Goal: Register for event/course

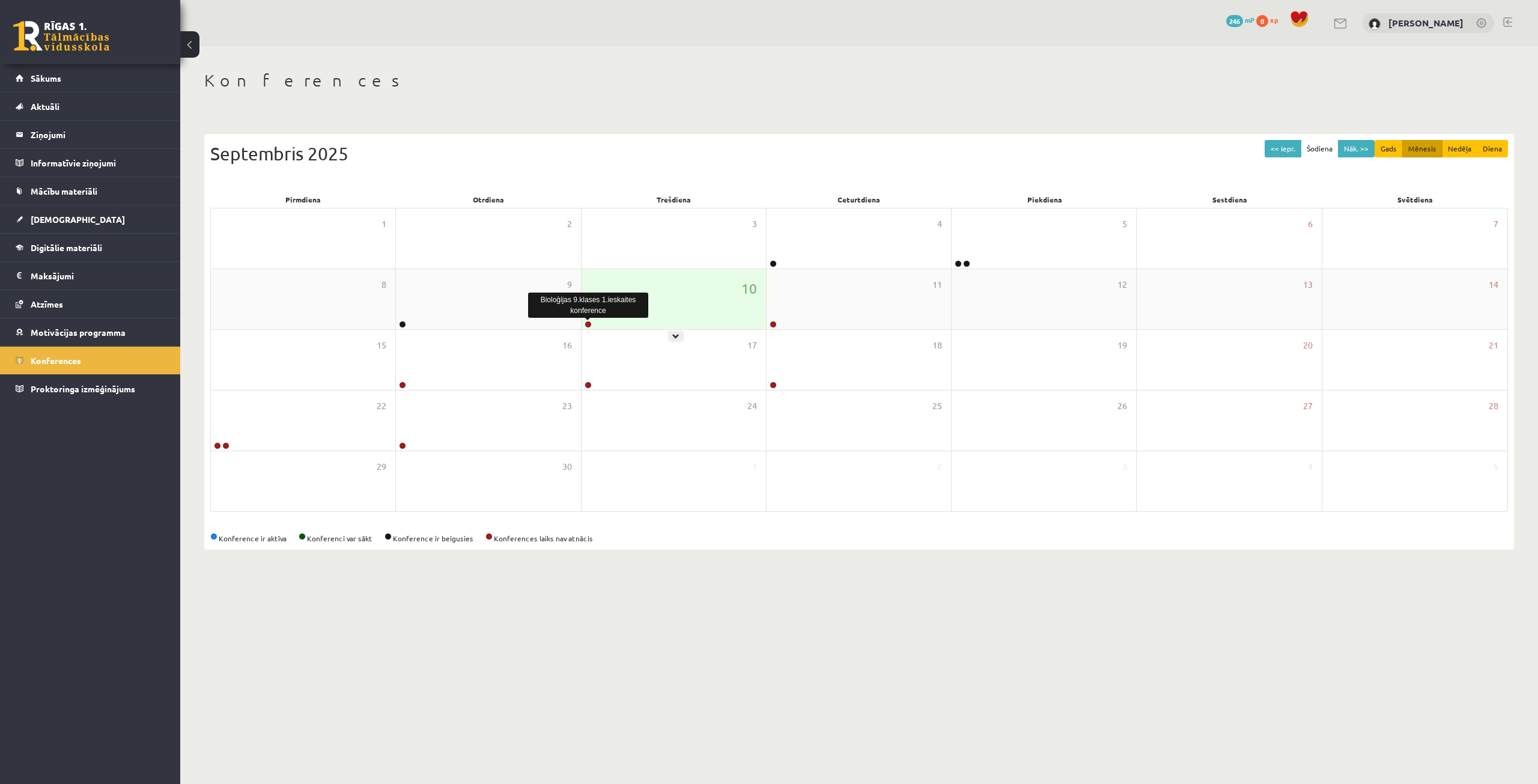
click at [590, 322] on link at bounding box center [588, 324] width 7 height 7
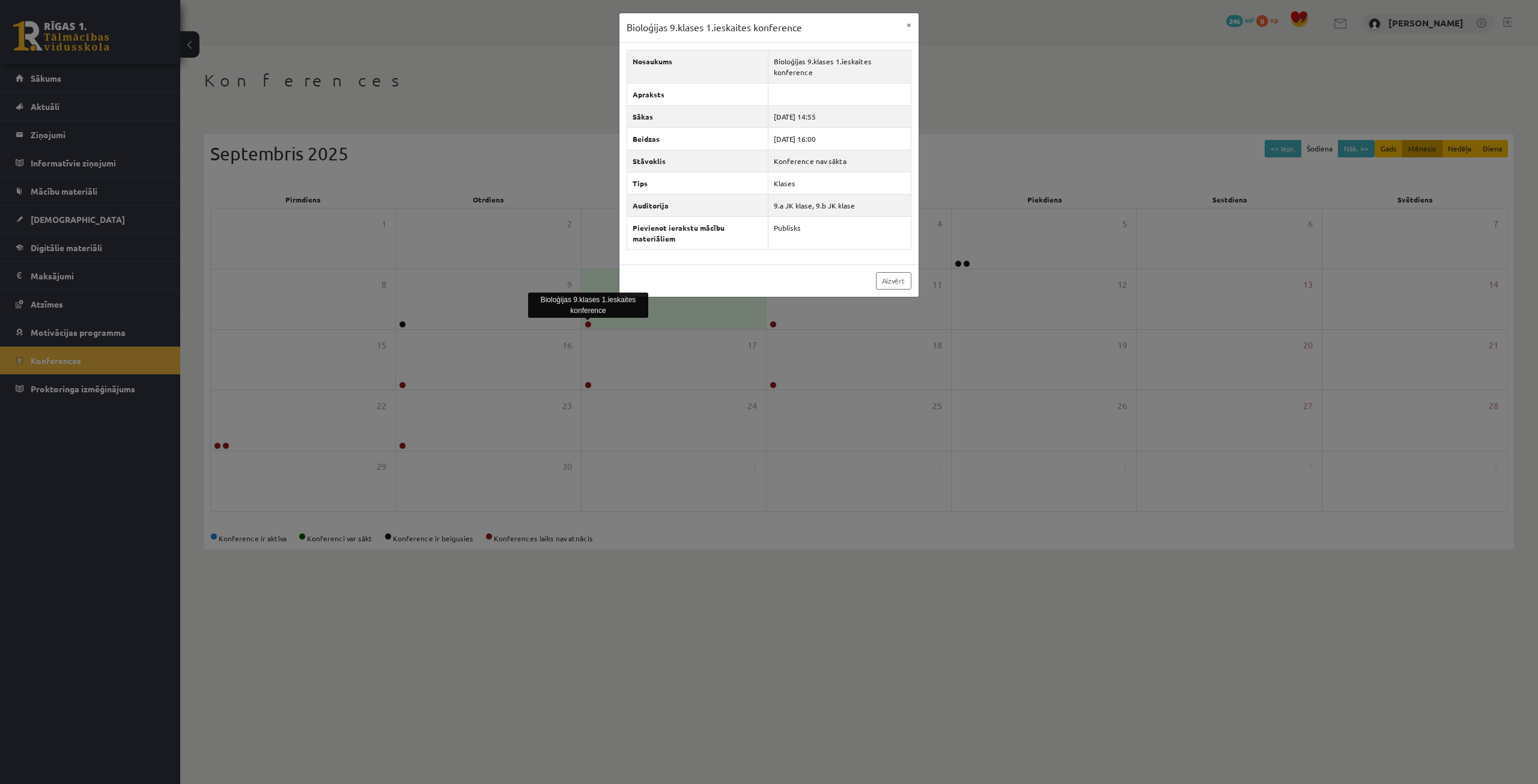
click at [510, 96] on div "Bioloģijas 9.klases 1.ieskaites konference × Nosaukums Bioloģijas 9.klases 1.ie…" at bounding box center [769, 392] width 1538 height 784
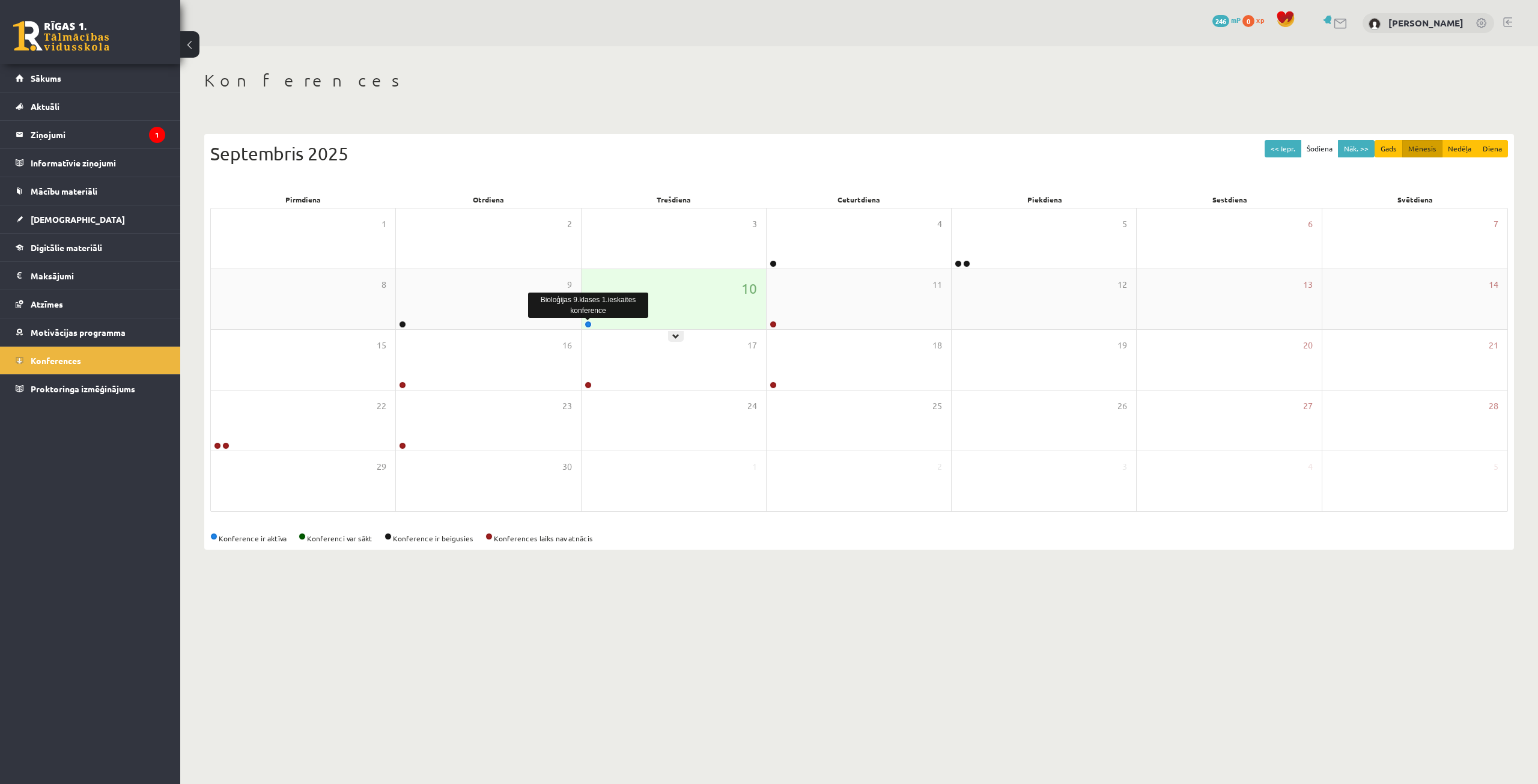
click at [588, 323] on link at bounding box center [588, 324] width 7 height 7
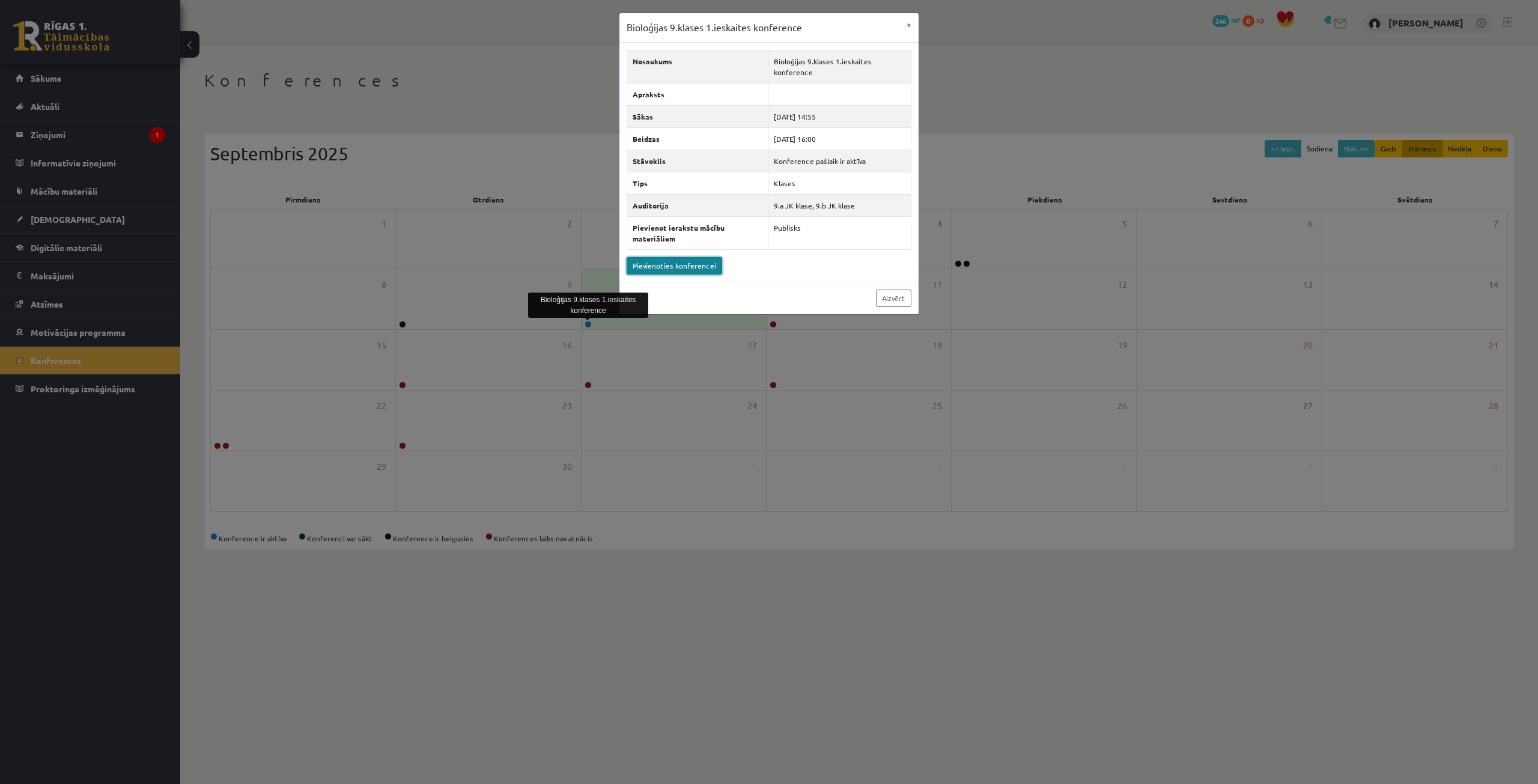
click at [676, 272] on link "Pievienoties konferencei" at bounding box center [675, 266] width 96 height 18
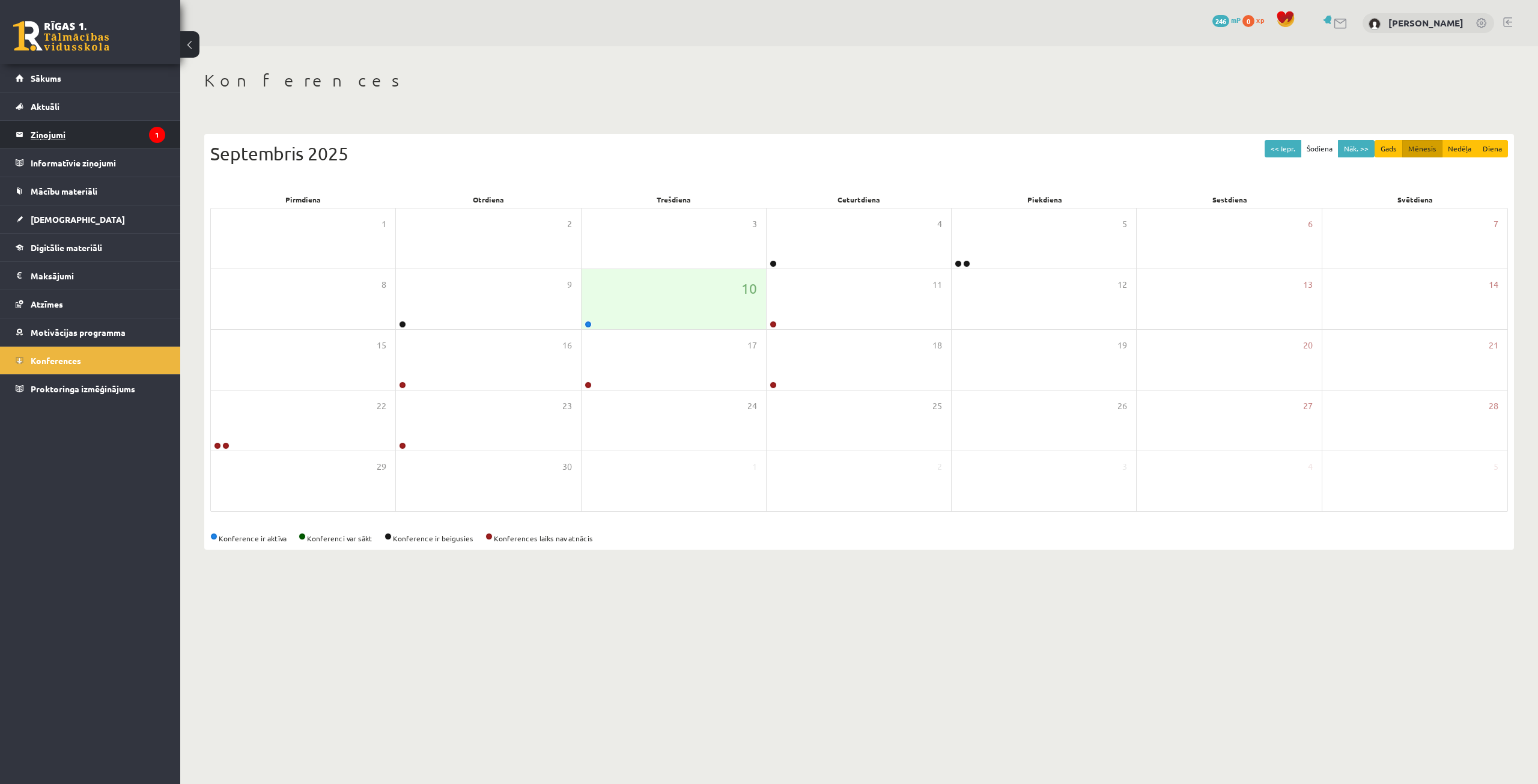
click at [125, 133] on legend "Ziņojumi 1" at bounding box center [98, 134] width 134 height 28
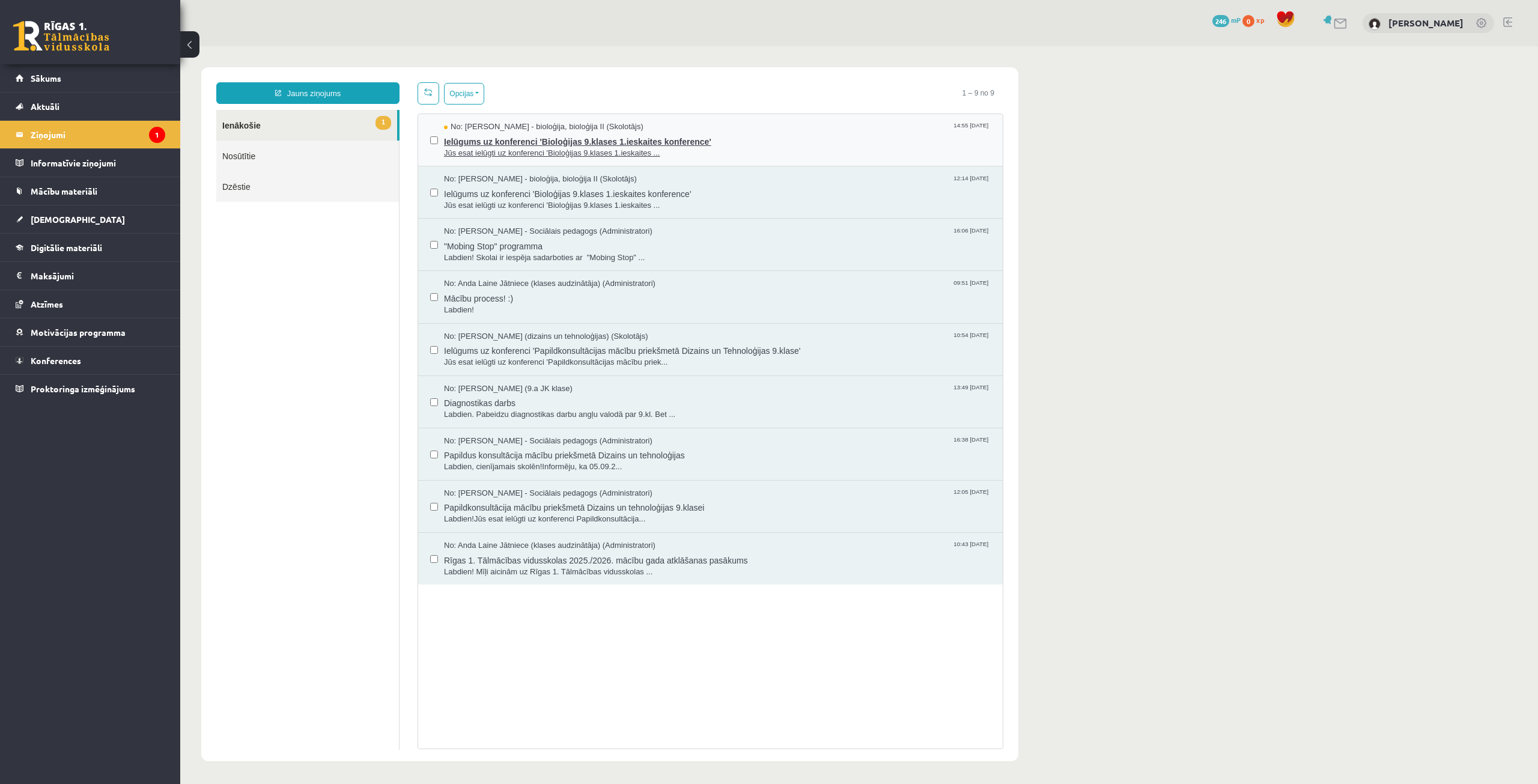
click at [500, 145] on span "Ielūgums uz konferenci 'Bioloģijas 9.klases 1.ieskaites konference'" at bounding box center [717, 140] width 547 height 15
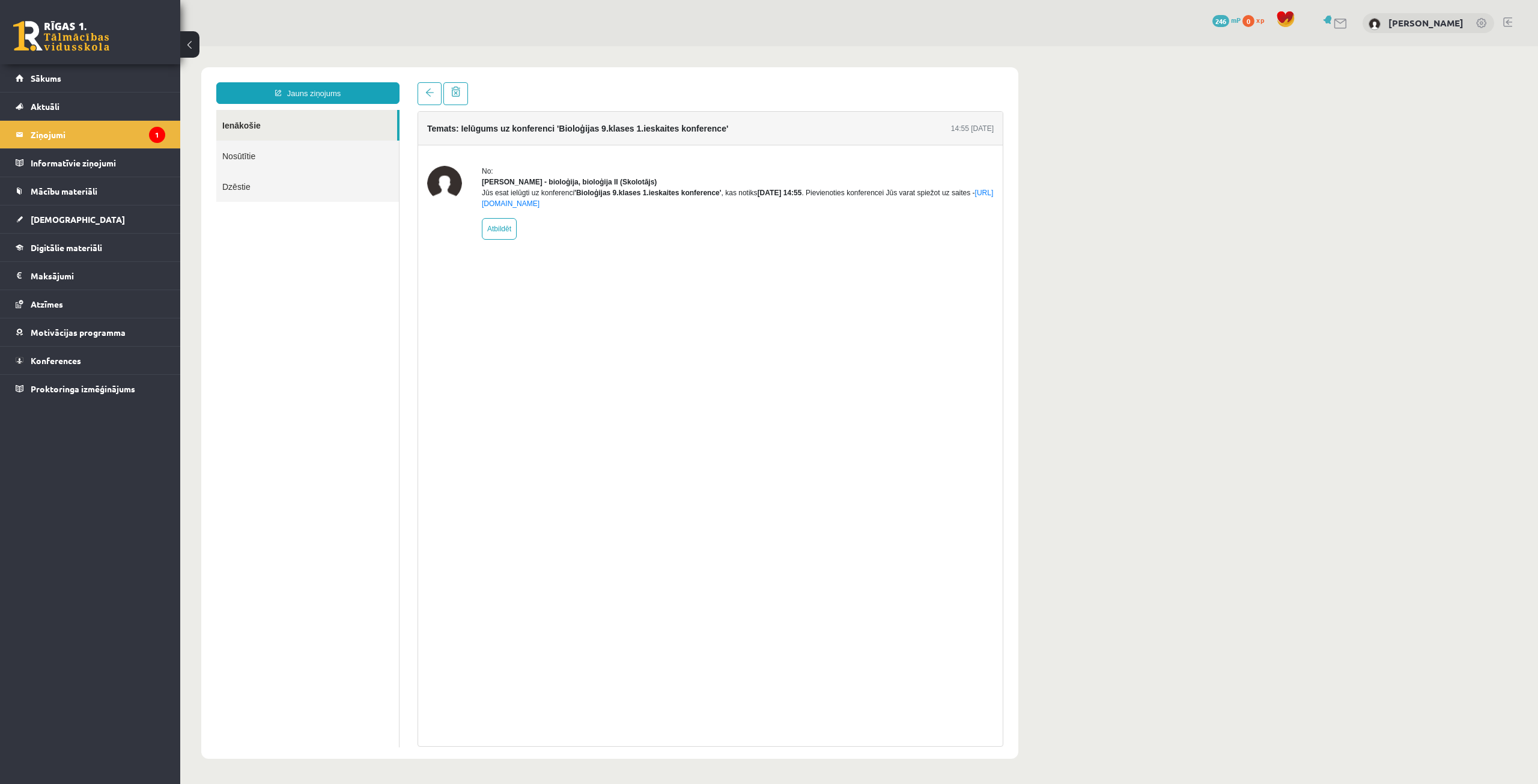
drag, startPoint x: 479, startPoint y: 203, endPoint x: 683, endPoint y: 214, distance: 204.3
click at [683, 214] on div "No: Elza Saulīte - bioloģija, bioloģija II (Skolotājs) Jūs esat ielūgti uz konf…" at bounding box center [710, 202] width 567 height 74
copy div "Jūs esat ielūgti uz konferenci 'Bioloģijas 9.klases 1.ieskaites konference' , k…"
click at [647, 240] on div "No: Elza Saulīte - bioloģija, bioloģija II (Skolotājs) Jūs esat ielūgti uz konf…" at bounding box center [738, 202] width 512 height 74
click at [125, 137] on legend "Ziņojumi 1" at bounding box center [98, 134] width 134 height 28
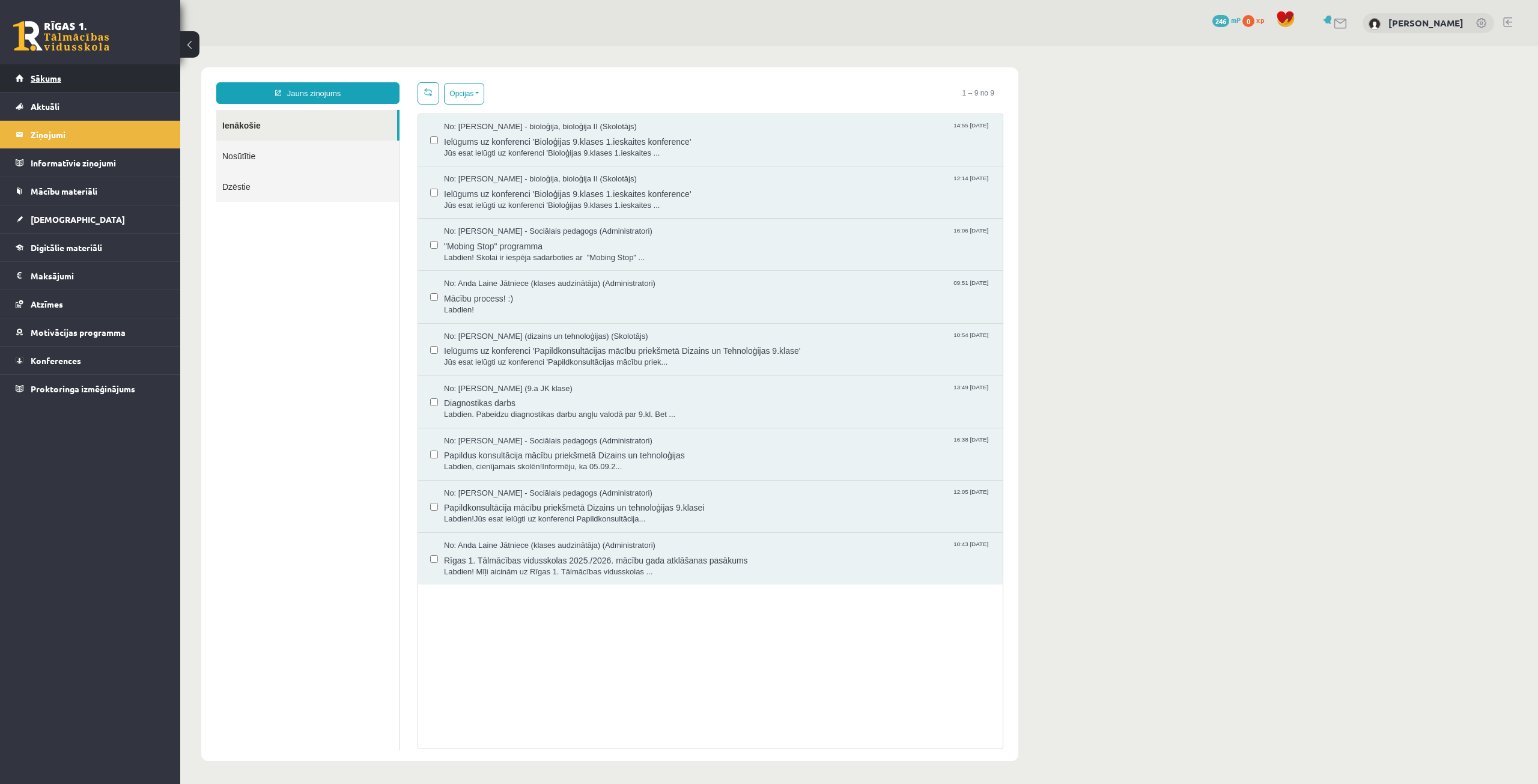
click at [57, 78] on span "Sākums" at bounding box center [46, 78] width 30 height 11
